Goal: Find specific page/section: Find specific page/section

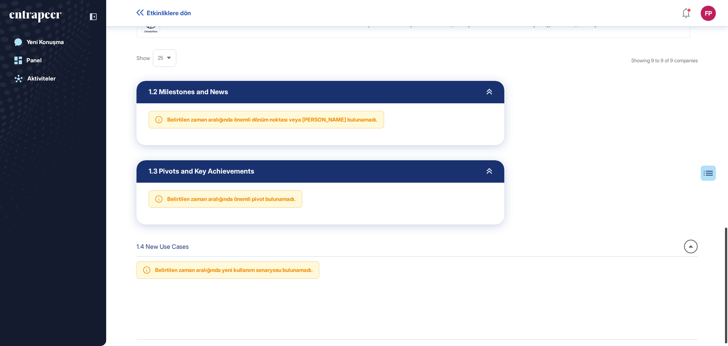
scroll to position [680, 0]
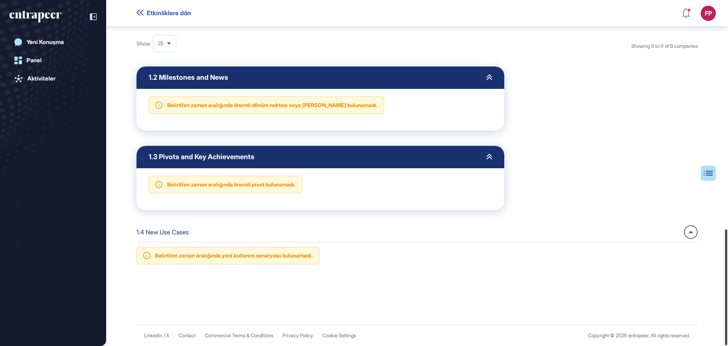
drag, startPoint x: 727, startPoint y: 167, endPoint x: 715, endPoint y: 313, distance: 146.9
click at [716, 314] on div "Etkinliklere dön FP Panel Profil İçeriklerim Daha Fazla Veri İste Yeni Konuşma …" at bounding box center [364, 173] width 728 height 346
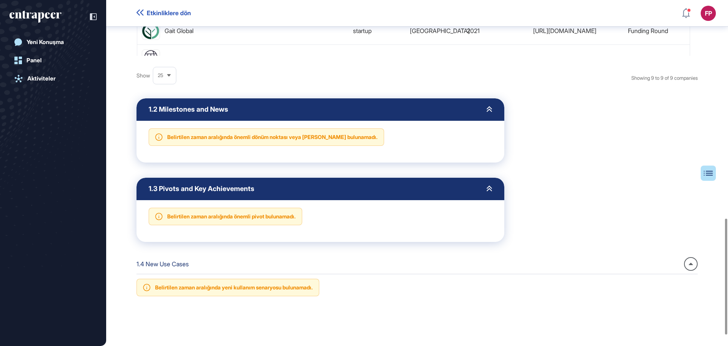
scroll to position [680, 0]
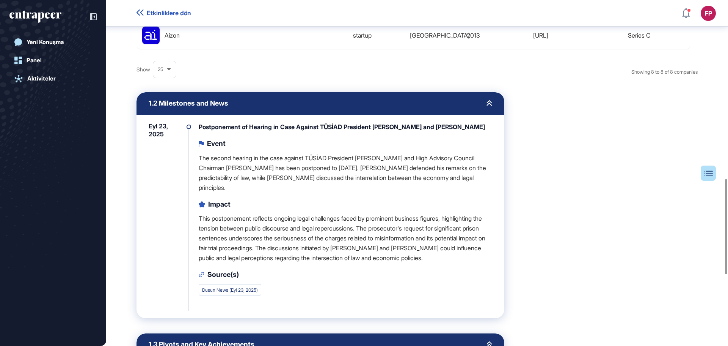
scroll to position [686, 0]
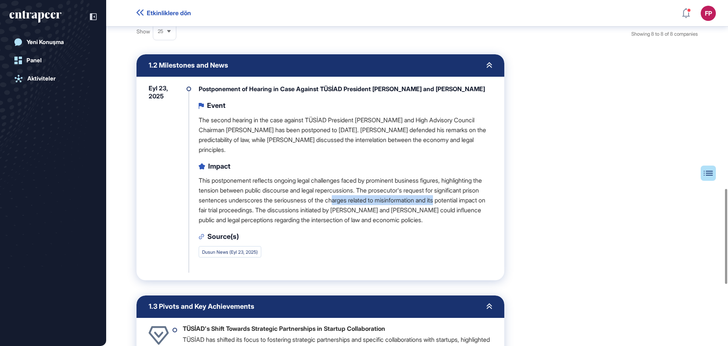
drag, startPoint x: 358, startPoint y: 193, endPoint x: 488, endPoint y: 193, distance: 129.3
click at [488, 193] on p "This postponement reflects ongoing legal challenges faced by prominent business…" at bounding box center [346, 199] width 294 height 49
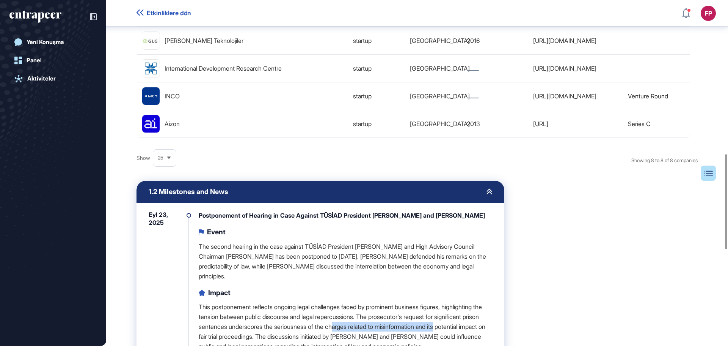
scroll to position [569, 0]
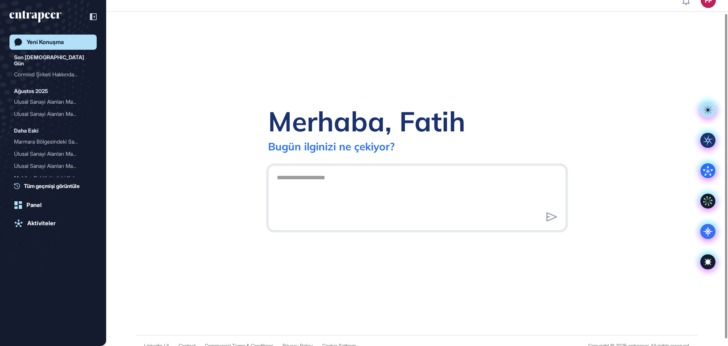
scroll to position [21, 0]
